Goal: Find specific page/section: Find specific page/section

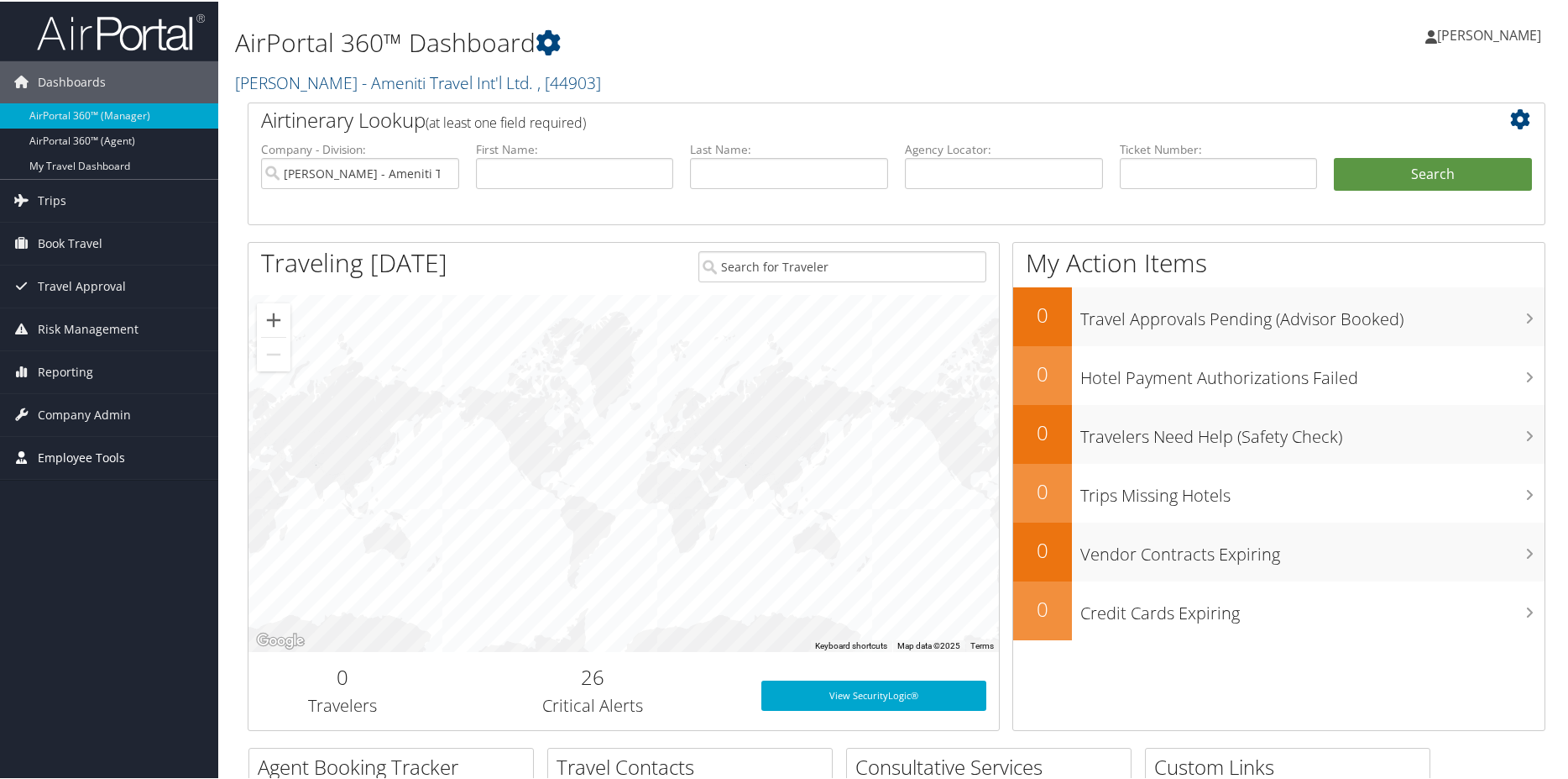
click at [100, 450] on span "Employee Tools" at bounding box center [81, 456] width 87 height 42
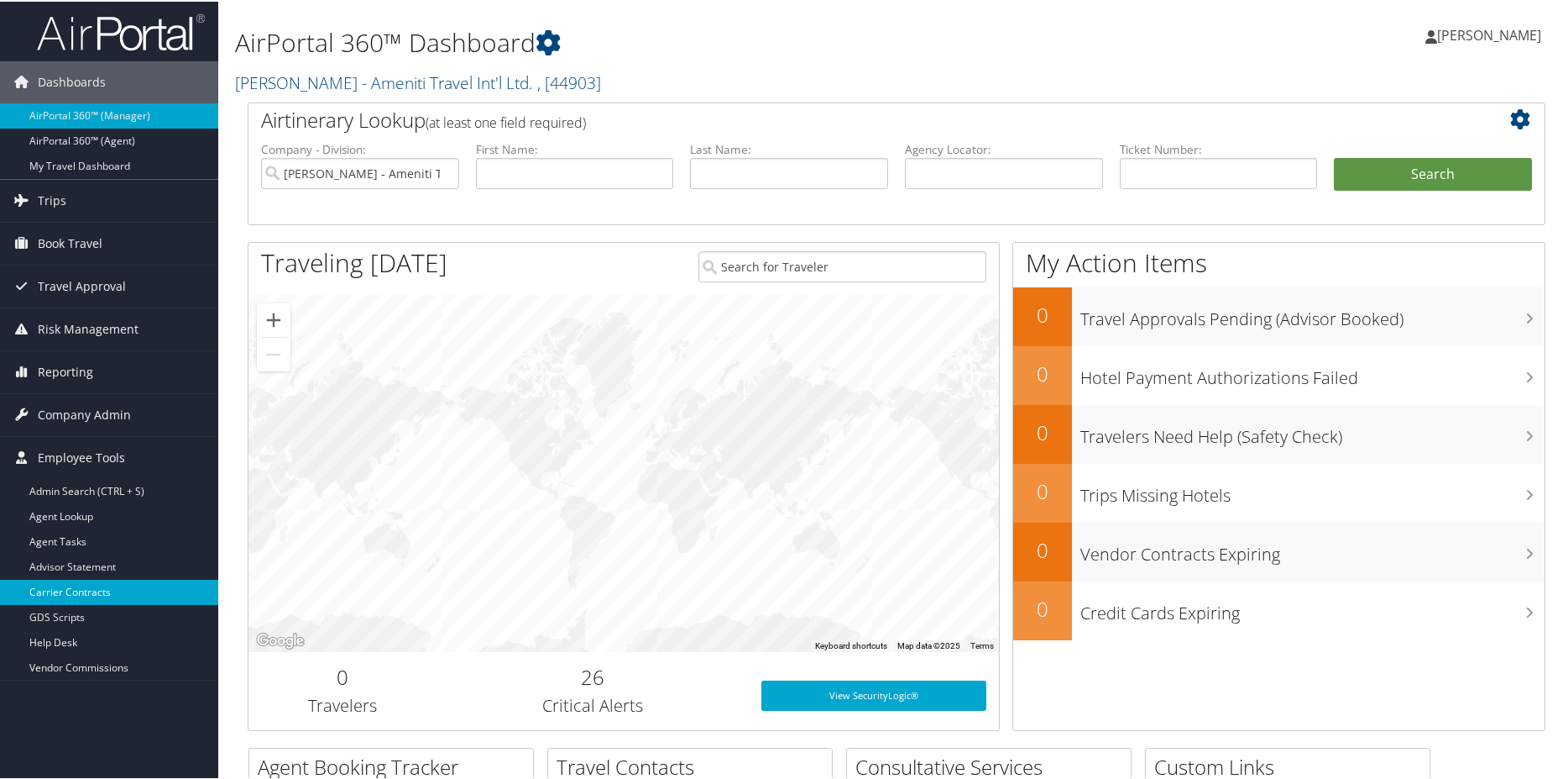
click at [103, 583] on link "Carrier Contracts" at bounding box center [109, 590] width 218 height 25
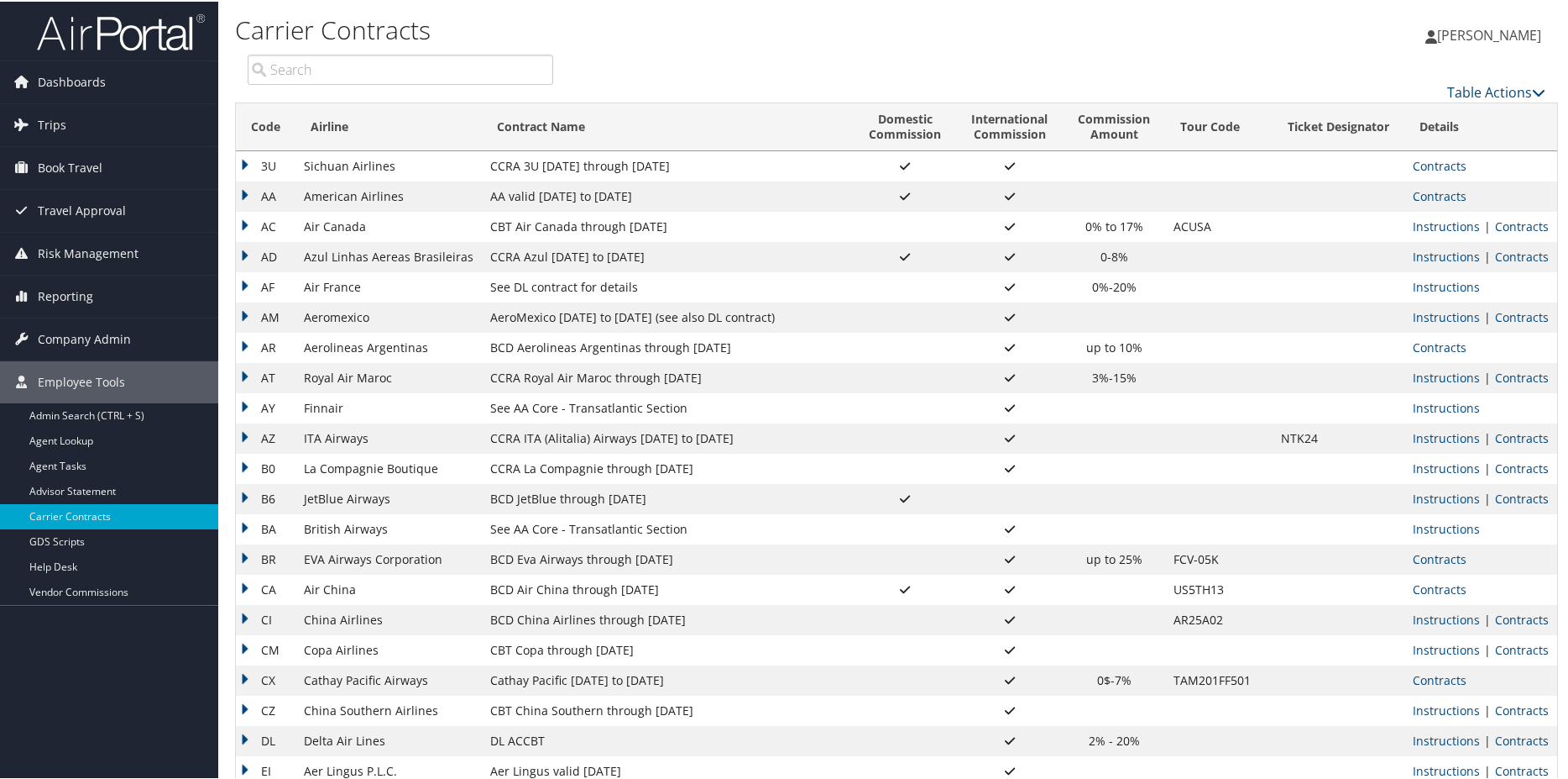
click at [398, 69] on input "search" at bounding box center [400, 68] width 305 height 31
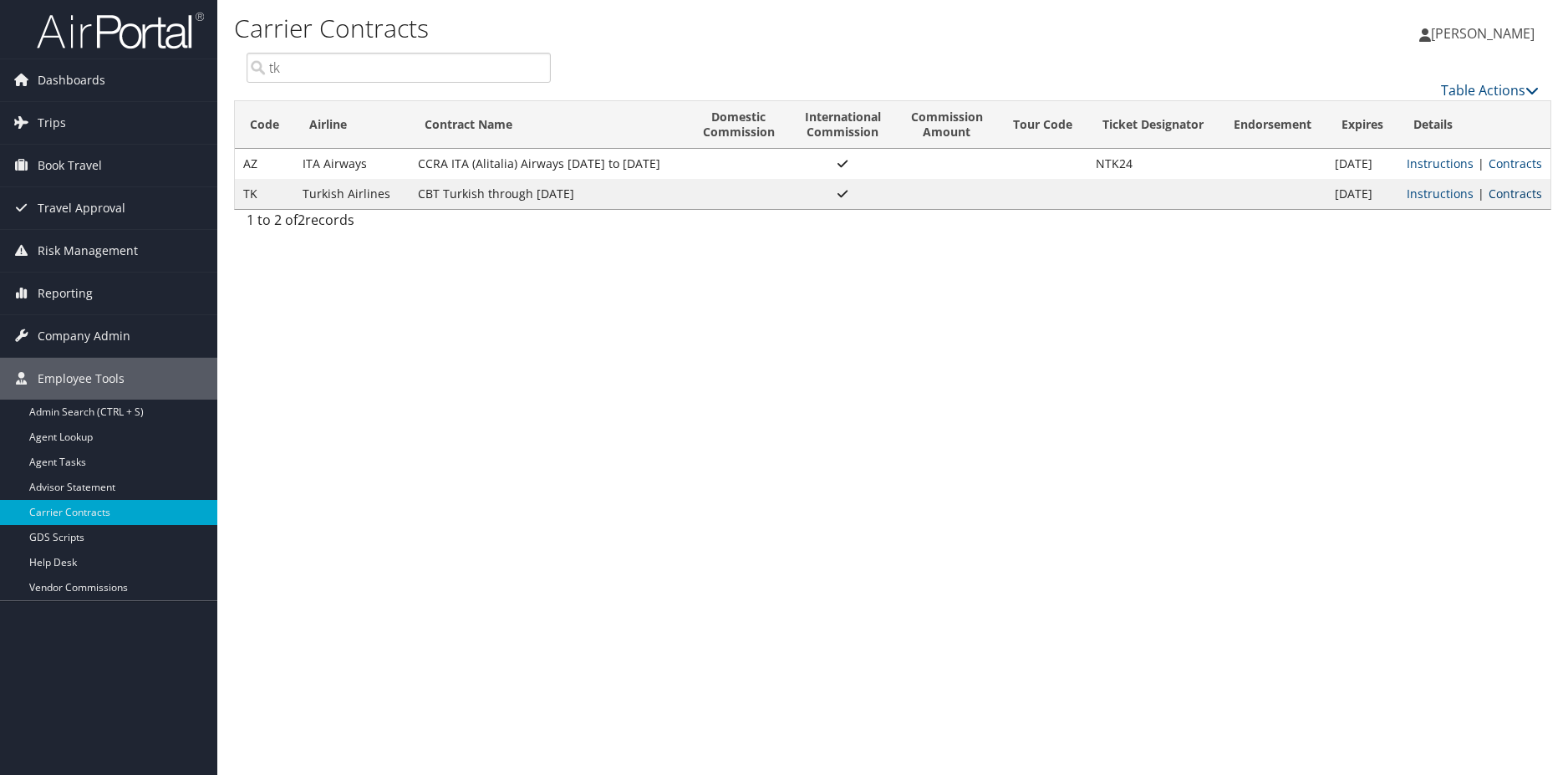
type input "tk"
click at [1520, 191] on link "Contracts" at bounding box center [1515, 194] width 53 height 16
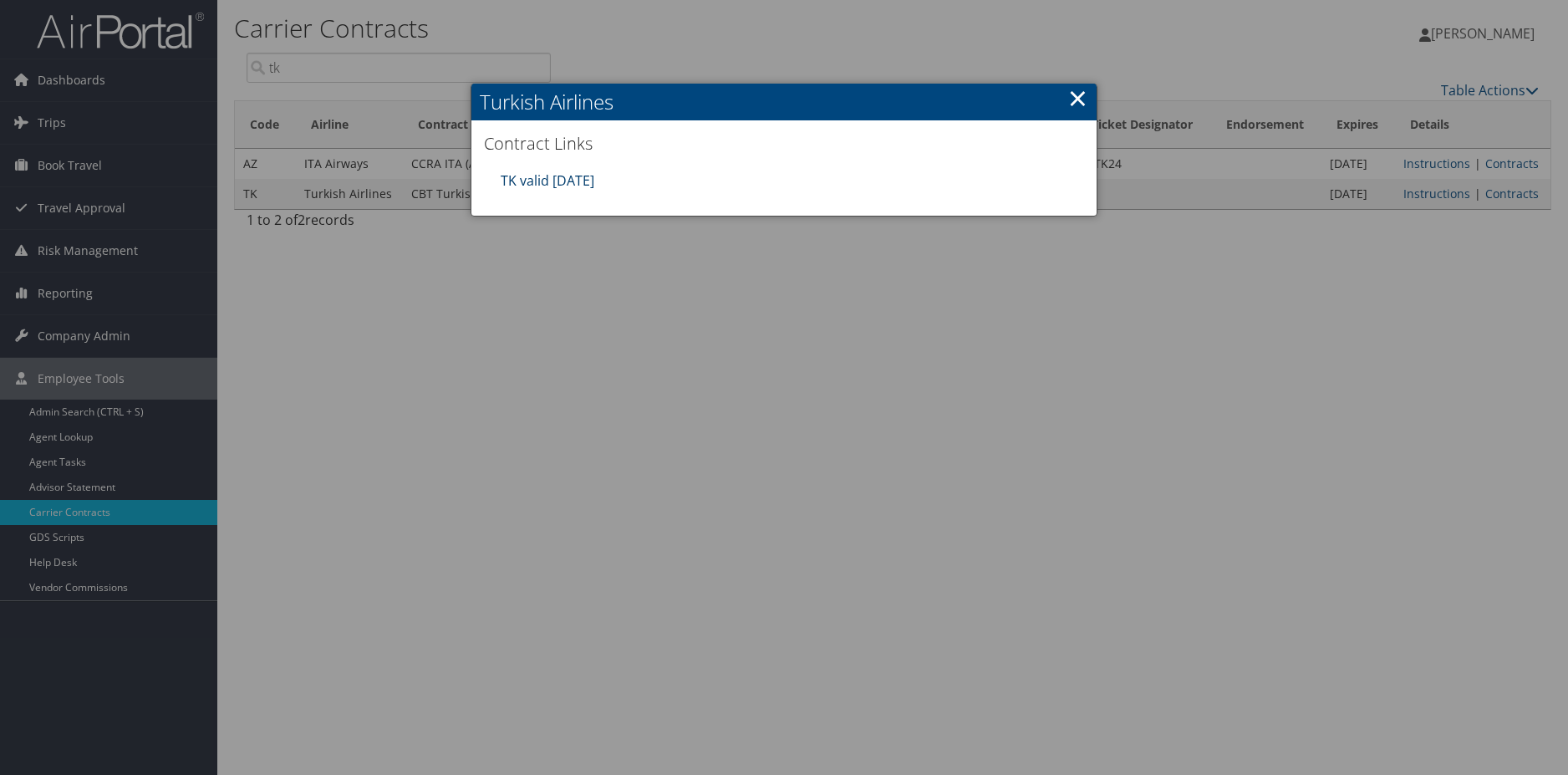
click at [574, 176] on link "TK valid [DATE]" at bounding box center [547, 180] width 93 height 19
